Goal: Information Seeking & Learning: Learn about a topic

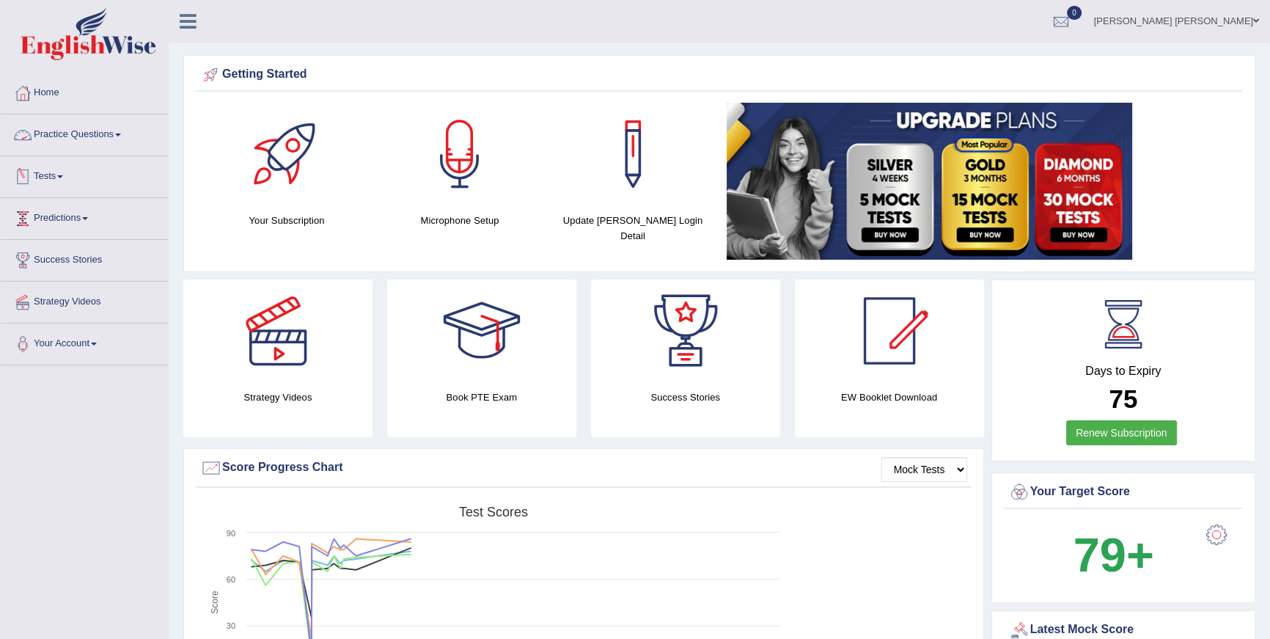
click at [90, 143] on link "Practice Questions" at bounding box center [84, 132] width 167 height 37
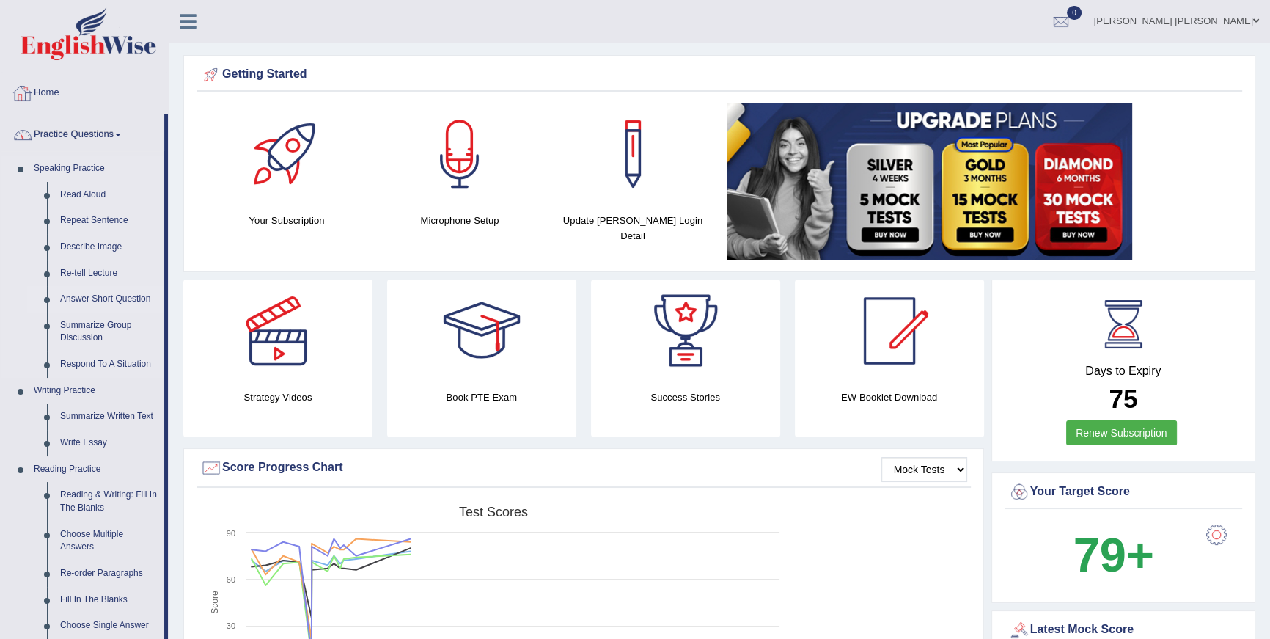
scroll to position [119, 0]
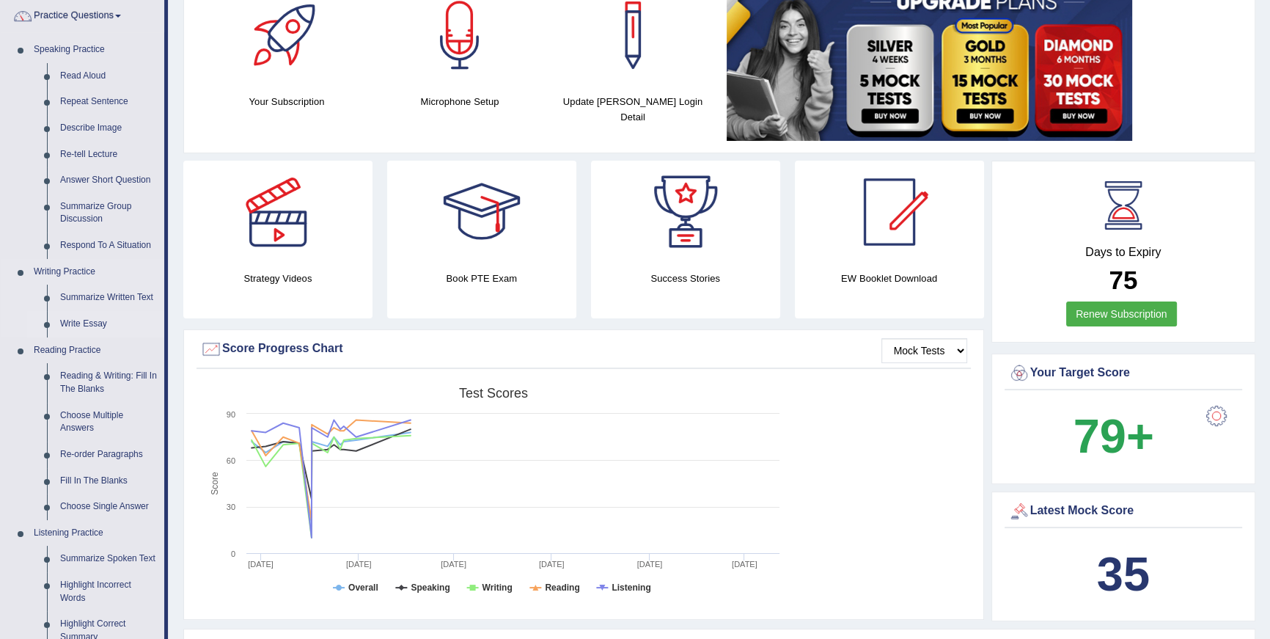
click at [98, 315] on link "Write Essay" at bounding box center [109, 324] width 111 height 26
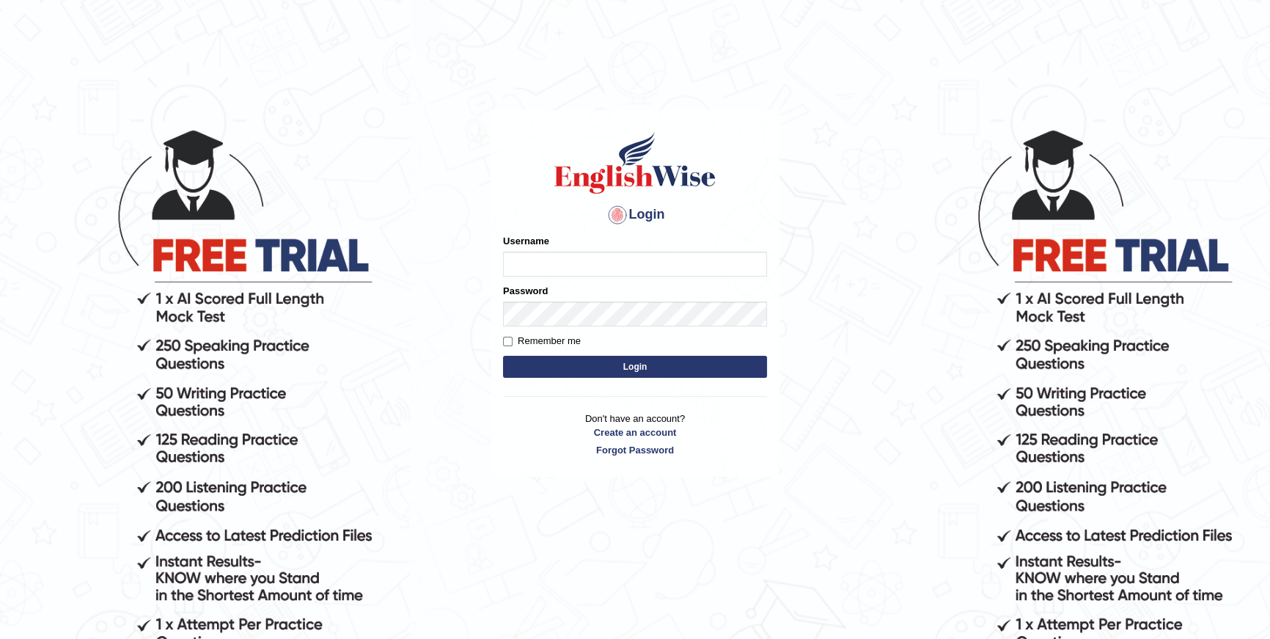
type input "purushottam_parramatta"
click at [646, 361] on button "Login" at bounding box center [635, 367] width 264 height 22
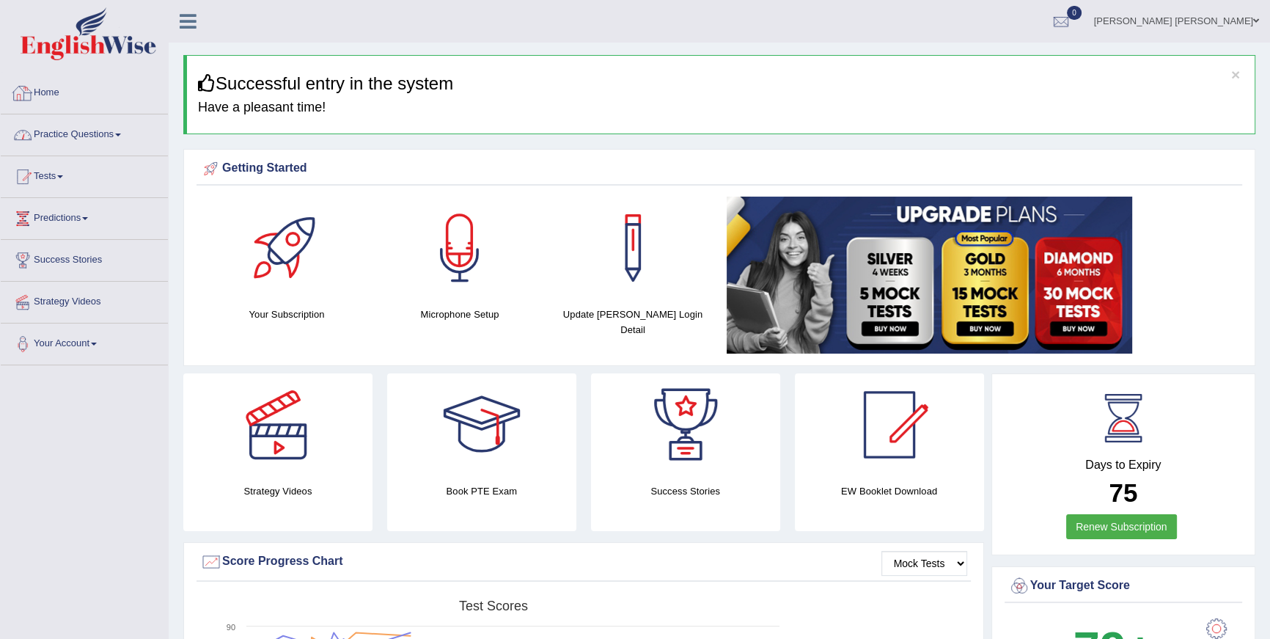
click at [87, 130] on link "Practice Questions" at bounding box center [84, 132] width 167 height 37
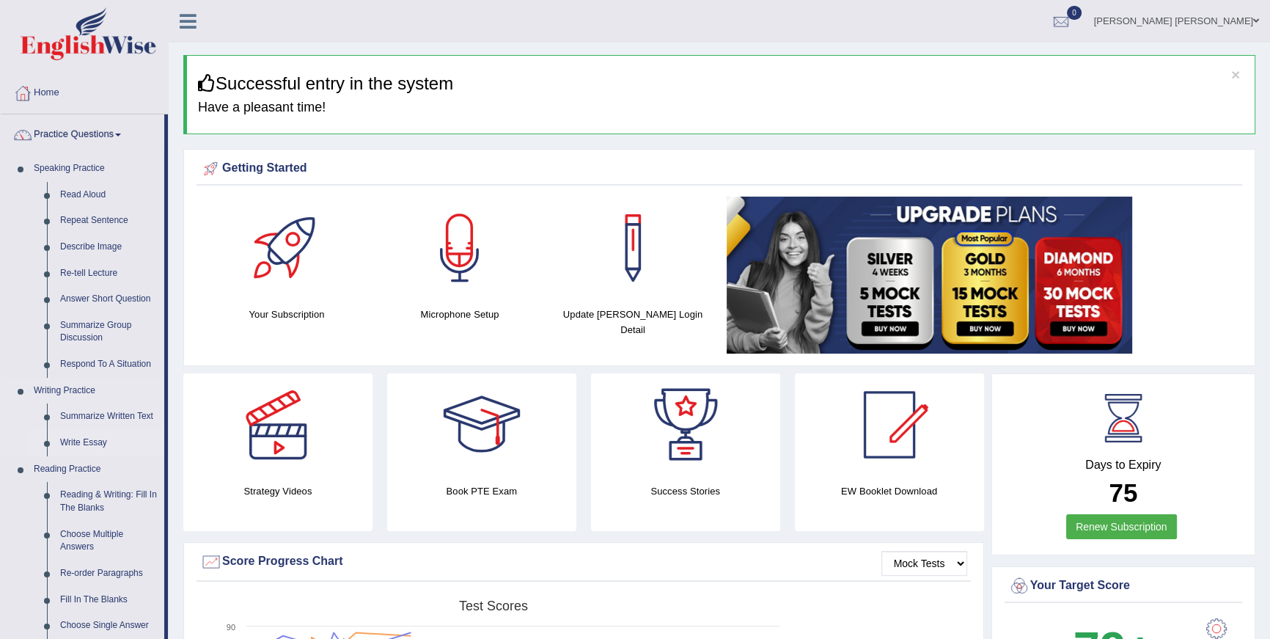
click at [98, 436] on link "Write Essay" at bounding box center [109, 443] width 111 height 26
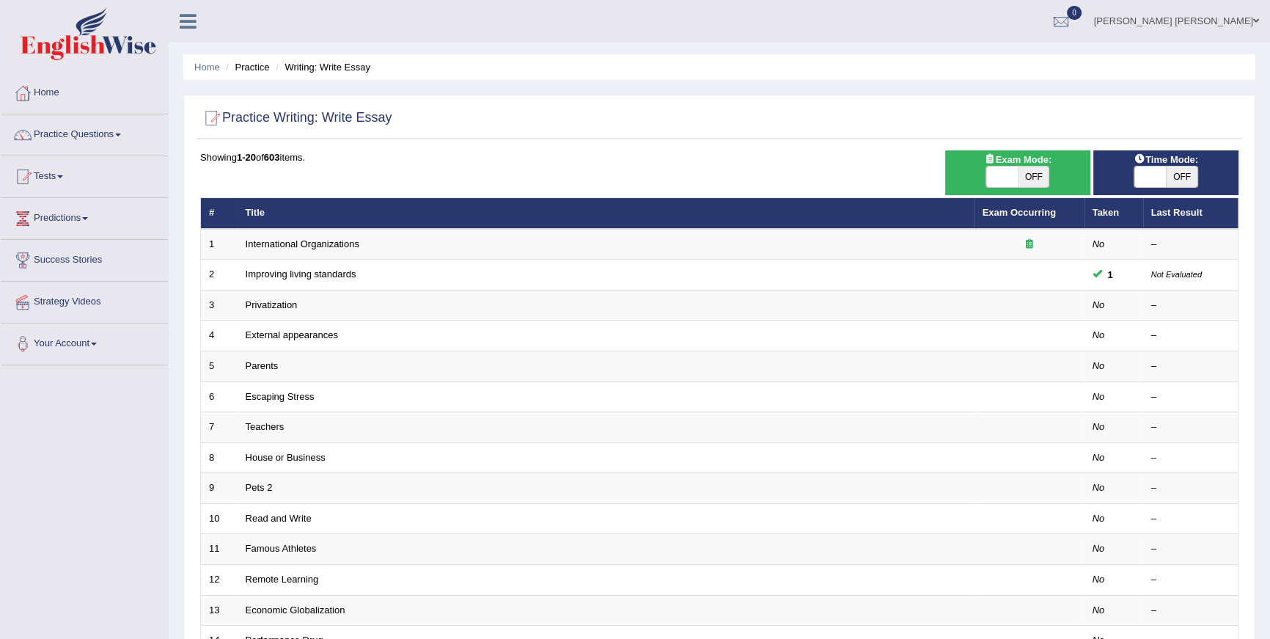
click at [1055, 168] on div "ON OFF" at bounding box center [1018, 177] width 131 height 22
click at [1010, 184] on span at bounding box center [1003, 177] width 32 height 21
checkbox input "true"
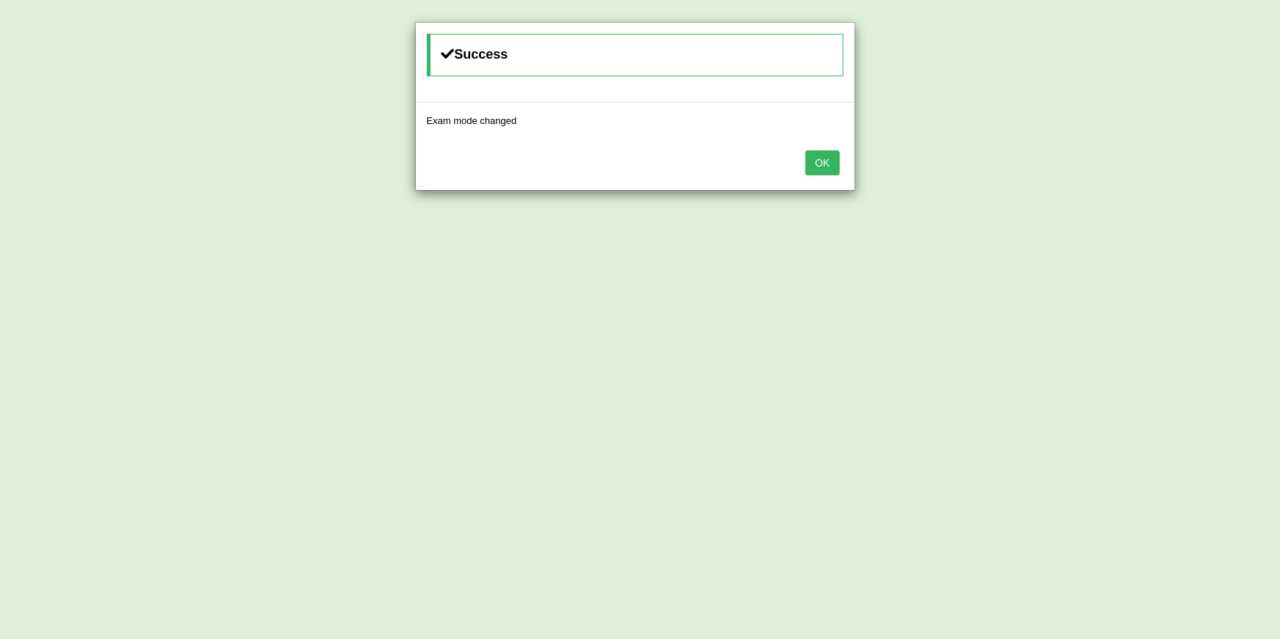
click at [807, 167] on button "OK" at bounding box center [822, 162] width 34 height 25
